Goal: Information Seeking & Learning: Understand process/instructions

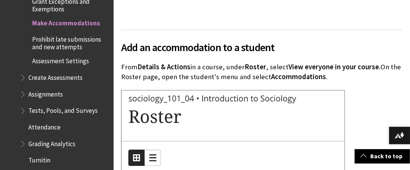
scroll to position [413, 0]
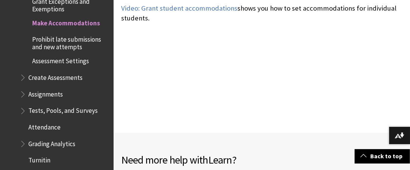
scroll to position [1241, 0]
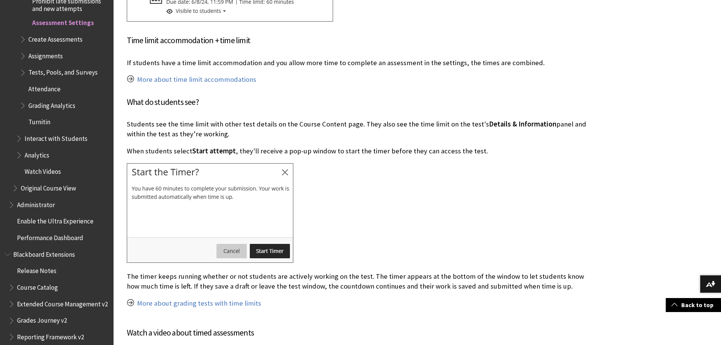
scroll to position [7235, 0]
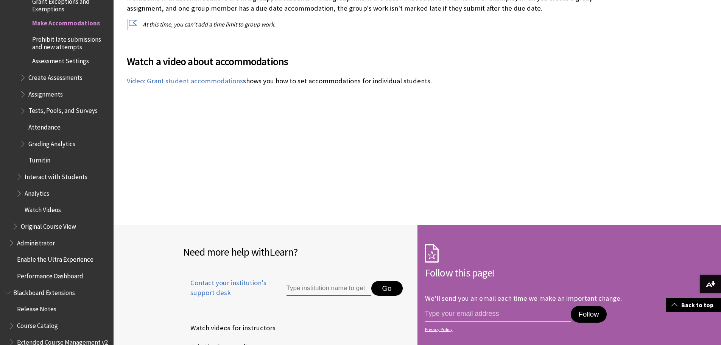
scroll to position [2149, 0]
